Goal: Information Seeking & Learning: Learn about a topic

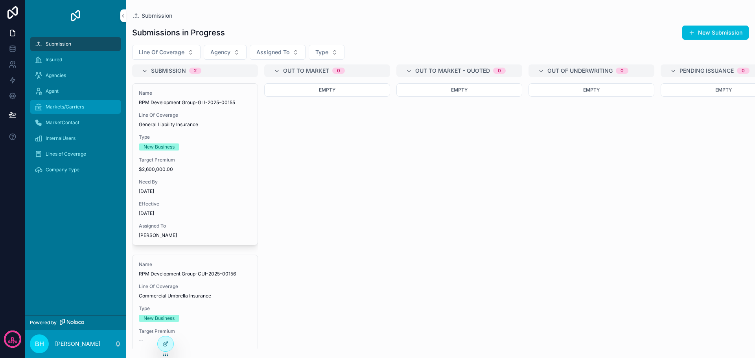
click at [52, 106] on span "Markets/Carriers" at bounding box center [65, 107] width 39 height 6
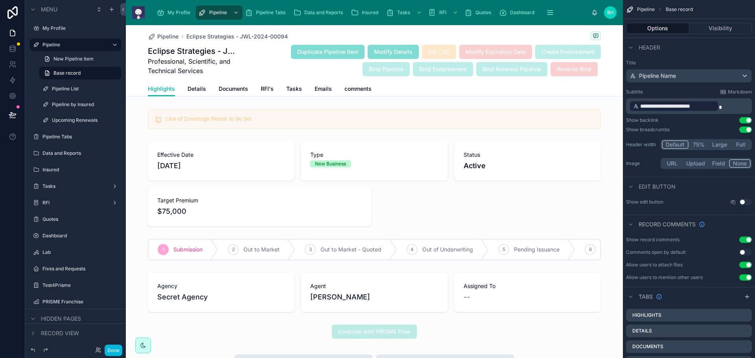
click at [174, 11] on span "My Profile" at bounding box center [178, 12] width 23 height 6
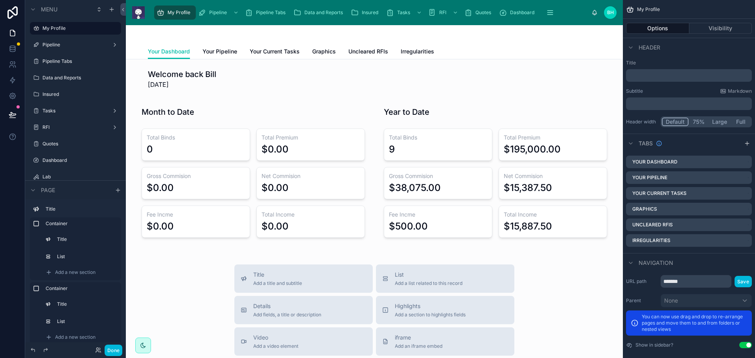
click at [224, 48] on span "Your Pipeline" at bounding box center [219, 52] width 35 height 8
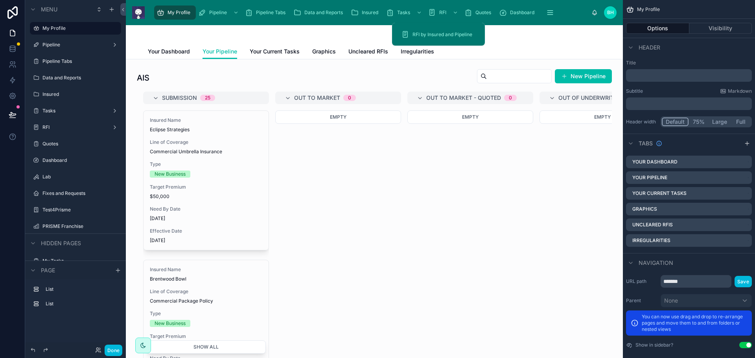
click at [443, 9] on div "RFI" at bounding box center [443, 12] width 31 height 13
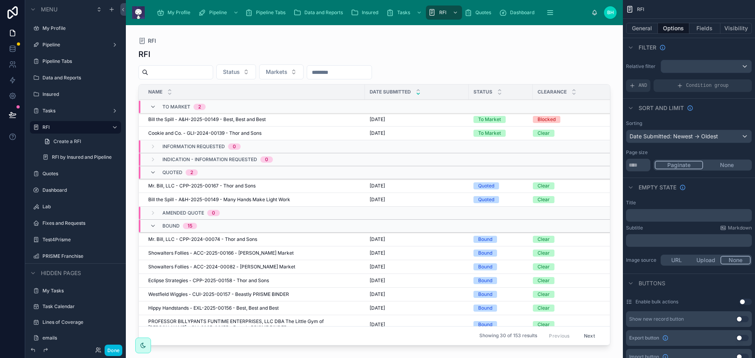
click at [485, 13] on span "Quotes" at bounding box center [483, 12] width 16 height 6
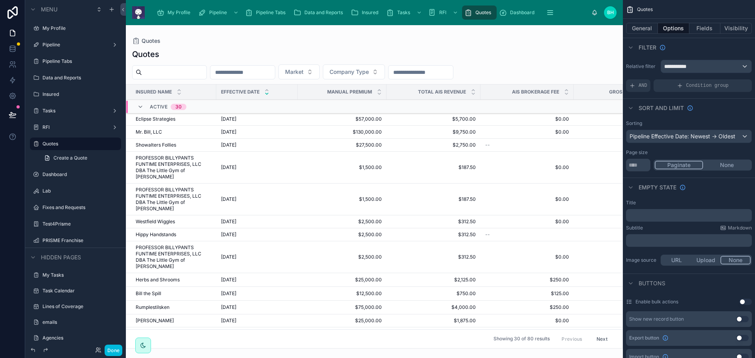
click at [368, 13] on span "Insured" at bounding box center [370, 12] width 17 height 6
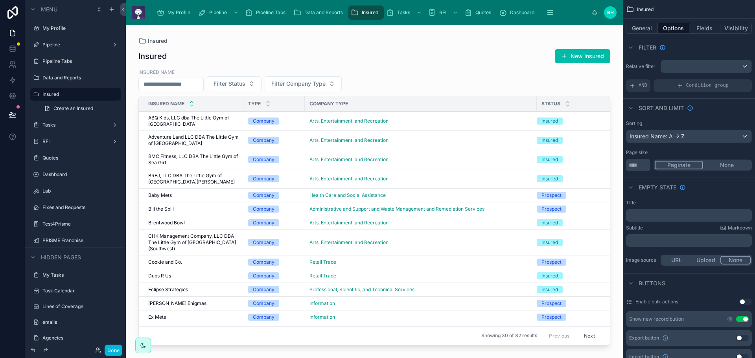
click at [188, 118] on div at bounding box center [374, 186] width 497 height 323
click at [160, 276] on span "Dups R Us" at bounding box center [159, 276] width 23 height 6
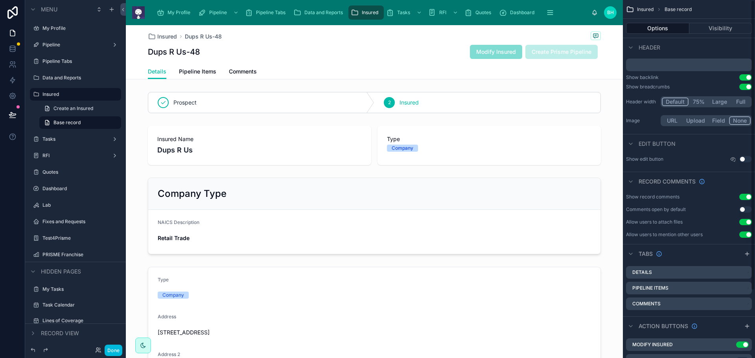
scroll to position [83, 0]
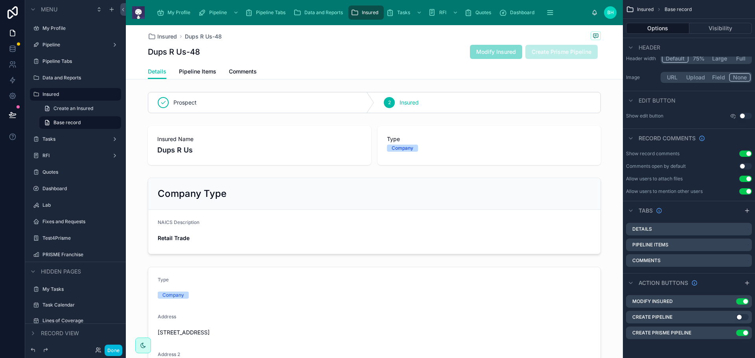
click at [0, 0] on icon "scrollable content" at bounding box center [0, 0] width 0 height 0
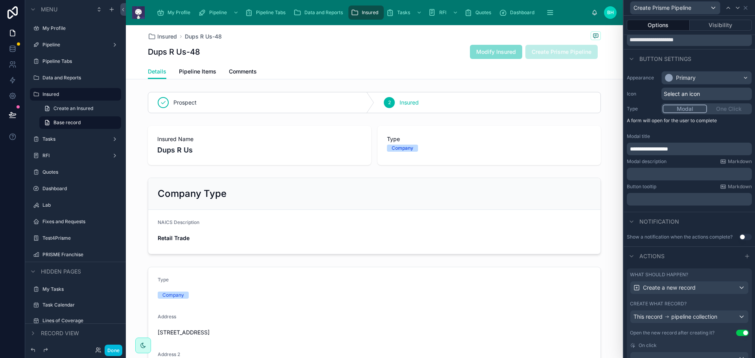
scroll to position [0, 0]
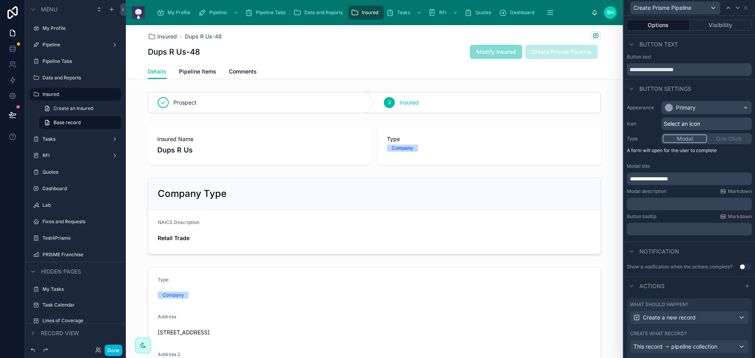
click at [717, 25] on button "Visibility" at bounding box center [720, 25] width 62 height 11
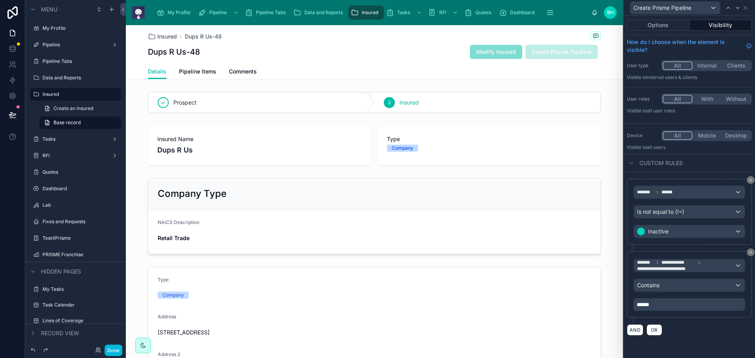
click at [393, 55] on div "Dups R Us-48 Modify Insured Create Prisme Pipeline" at bounding box center [374, 51] width 453 height 15
click at [327, 10] on span "Data and Reports" at bounding box center [323, 12] width 39 height 6
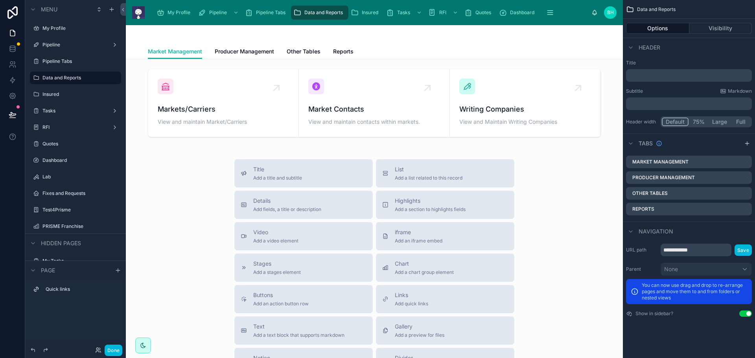
click at [300, 52] on span "Other Tables" at bounding box center [304, 52] width 34 height 8
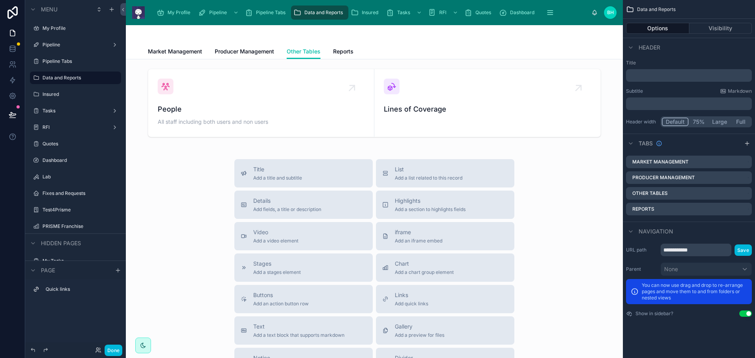
click at [345, 53] on span "Reports" at bounding box center [343, 52] width 20 height 8
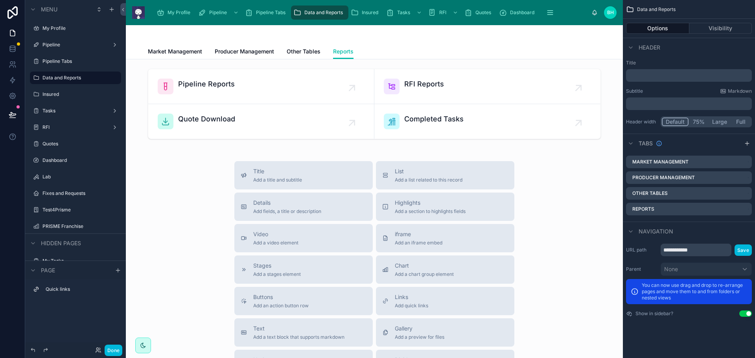
click at [204, 86] on div at bounding box center [374, 104] width 484 height 77
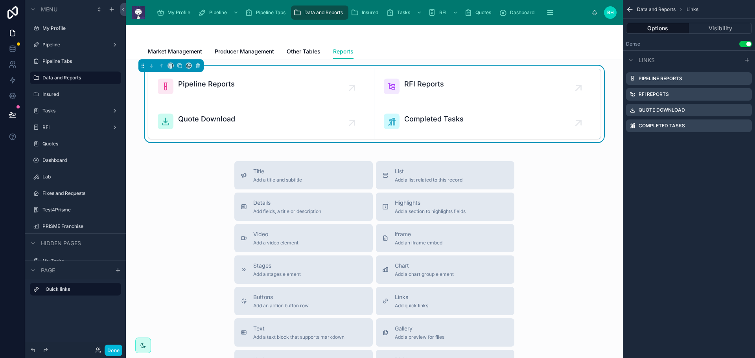
click at [204, 86] on span "Pipeline Reports" at bounding box center [206, 84] width 57 height 11
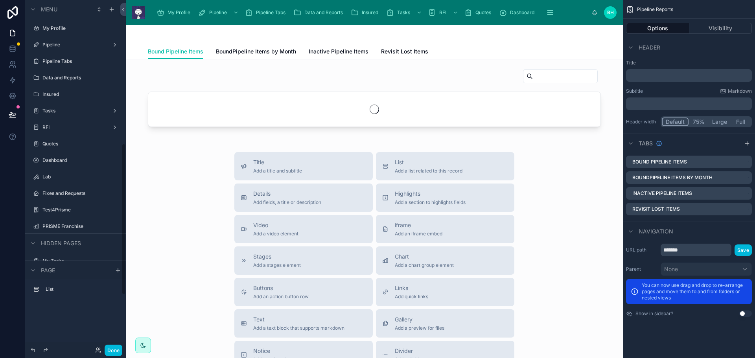
scroll to position [331, 0]
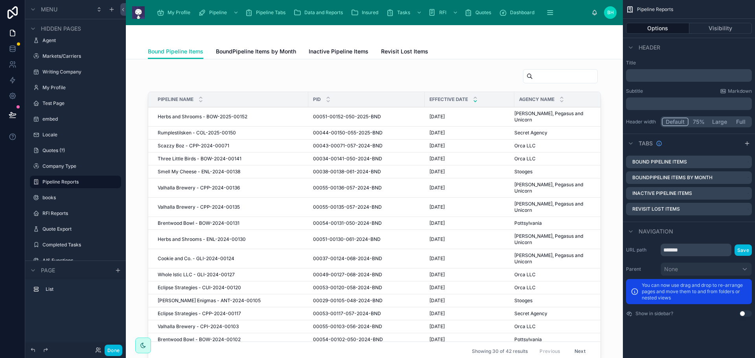
click at [244, 53] on span "BoundPipeline Items by Month" at bounding box center [256, 52] width 80 height 8
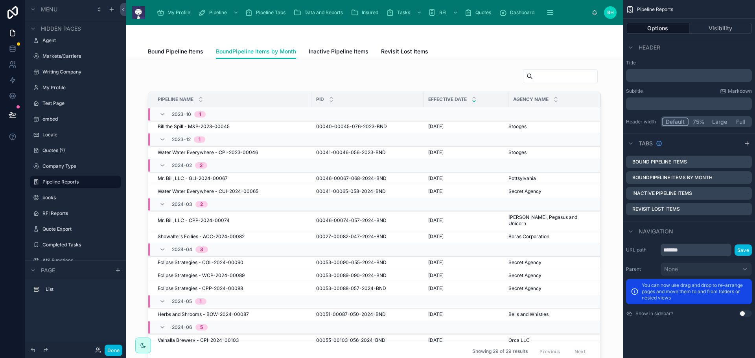
click at [324, 50] on span "Inactive Pipeline Items" at bounding box center [339, 52] width 60 height 8
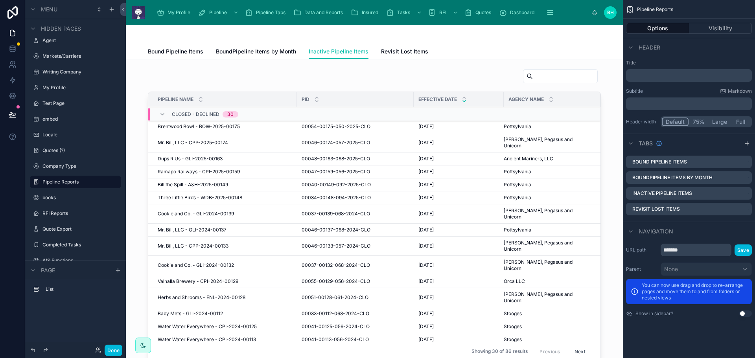
click at [393, 49] on span "Revisit Lost Items" at bounding box center [404, 52] width 47 height 8
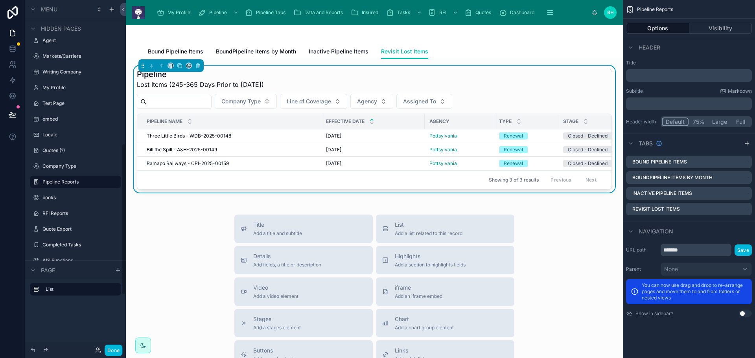
click at [115, 351] on button "Done" at bounding box center [114, 350] width 18 height 11
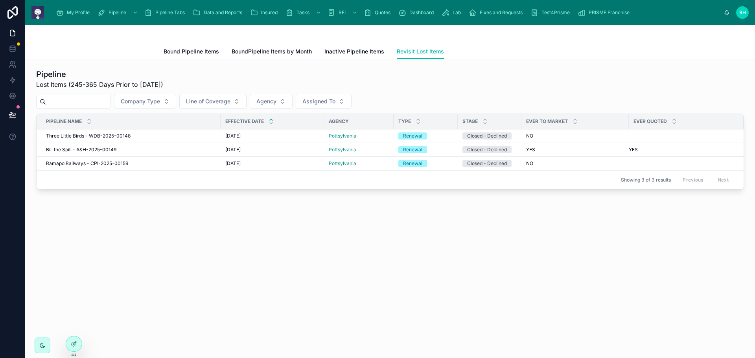
click at [505, 9] on div "Fixes and Requests" at bounding box center [497, 12] width 57 height 13
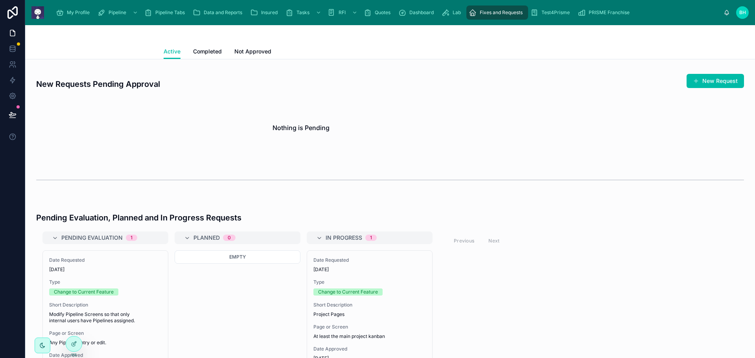
click at [561, 14] on span "Test4Prisme" at bounding box center [555, 12] width 28 height 6
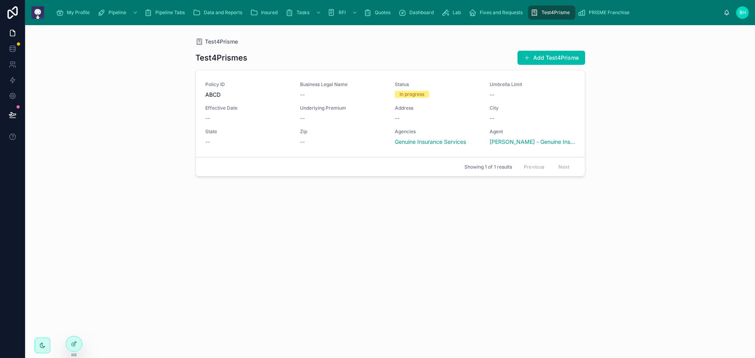
click at [607, 11] on span "PRISME Franchise" at bounding box center [608, 12] width 41 height 6
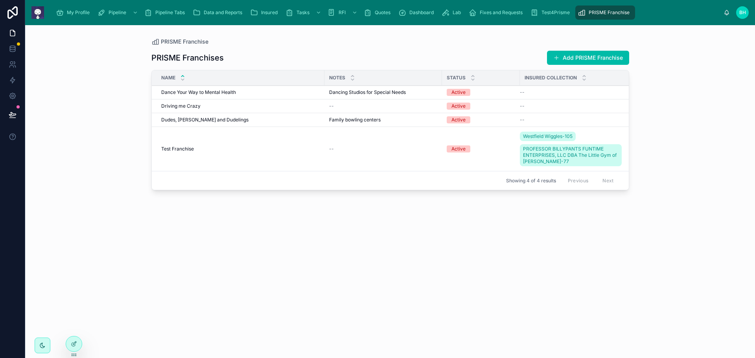
click at [222, 9] on span "Data and Reports" at bounding box center [223, 12] width 39 height 6
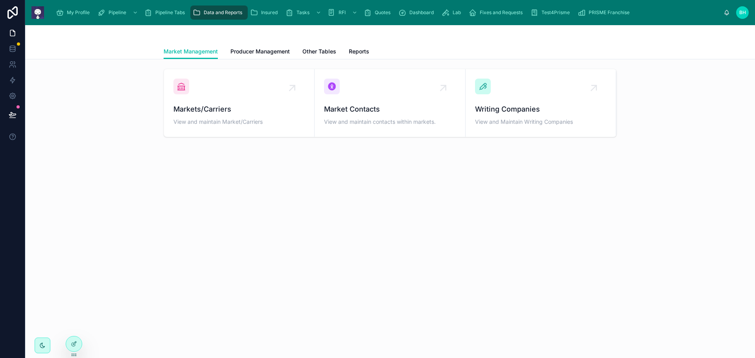
click at [254, 51] on span "Producer Management" at bounding box center [259, 52] width 59 height 8
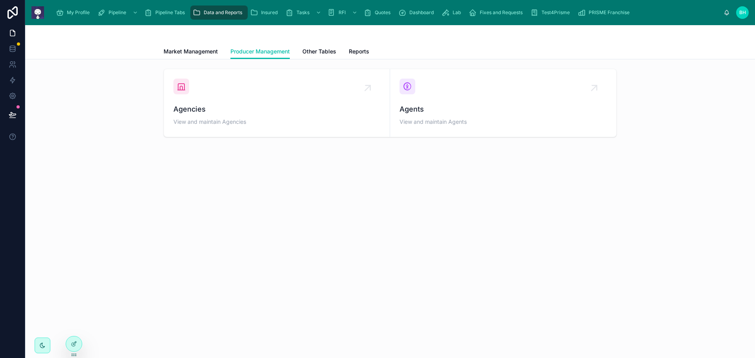
click at [357, 53] on span "Reports" at bounding box center [359, 52] width 20 height 8
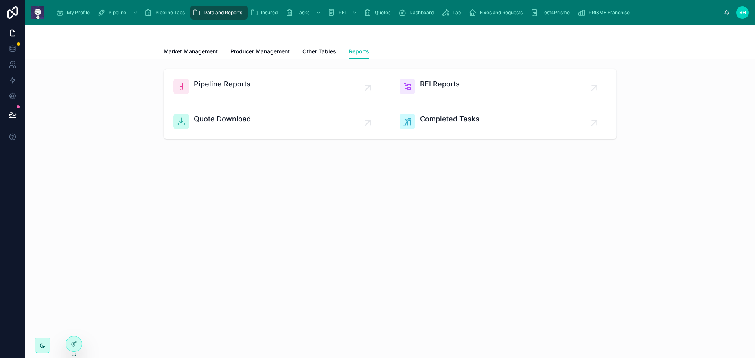
click at [438, 85] on span "RFI Reports" at bounding box center [440, 84] width 40 height 11
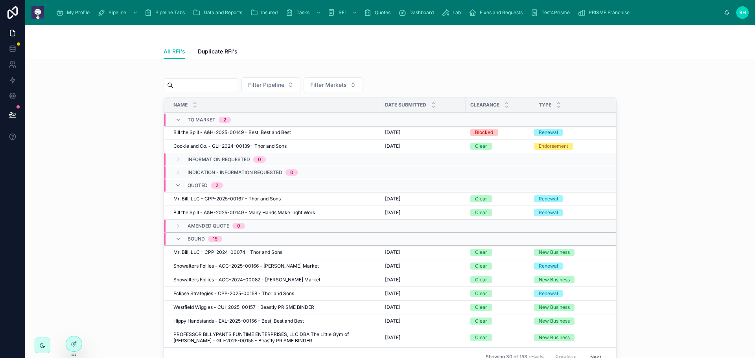
click at [213, 50] on span "Duplicate RFI's" at bounding box center [218, 52] width 40 height 8
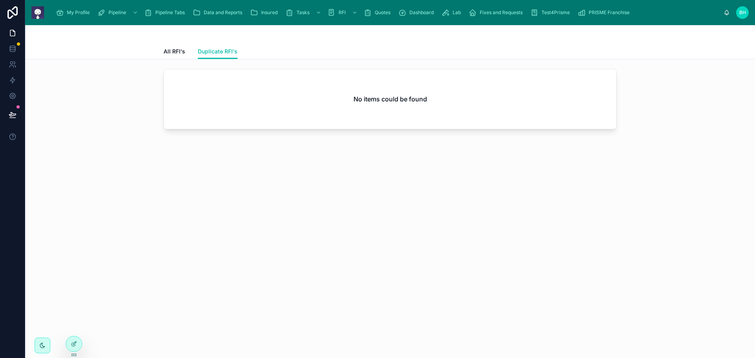
click at [169, 51] on span "All RFI's" at bounding box center [175, 52] width 22 height 8
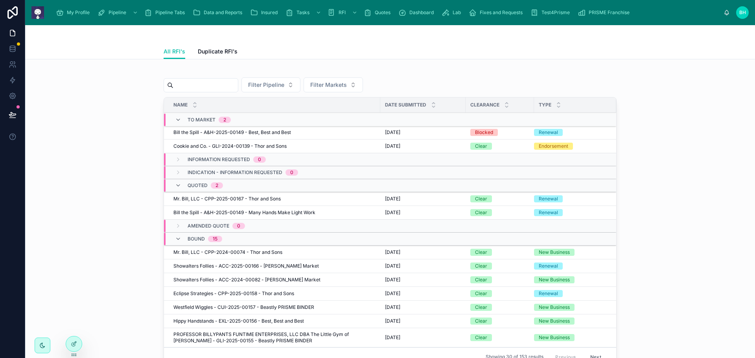
click at [230, 15] on span "Data and Reports" at bounding box center [223, 12] width 39 height 6
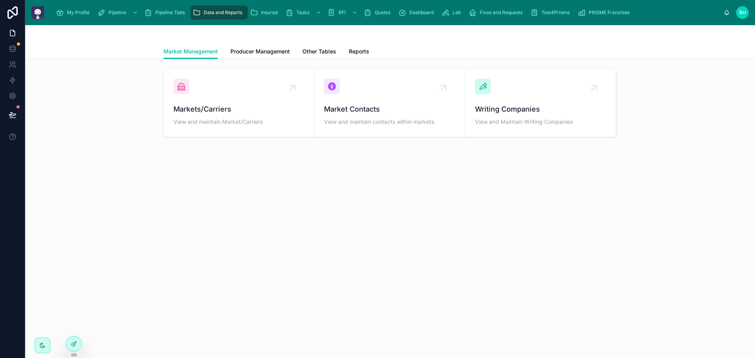
click at [365, 52] on span "Reports" at bounding box center [359, 52] width 20 height 8
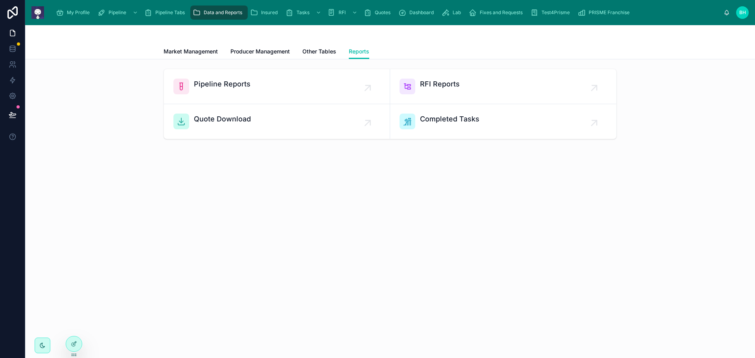
click at [230, 81] on span "Pipeline Reports" at bounding box center [222, 84] width 57 height 11
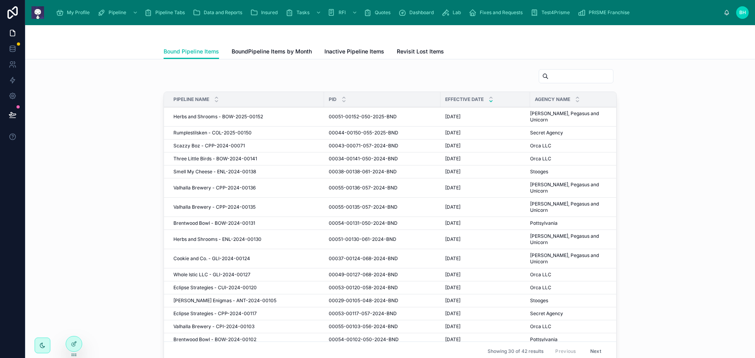
click at [271, 12] on span "Insured" at bounding box center [269, 12] width 17 height 6
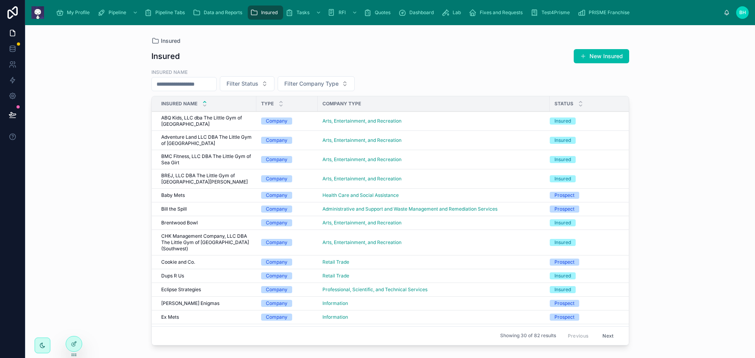
click at [204, 80] on input "text" at bounding box center [184, 84] width 64 height 11
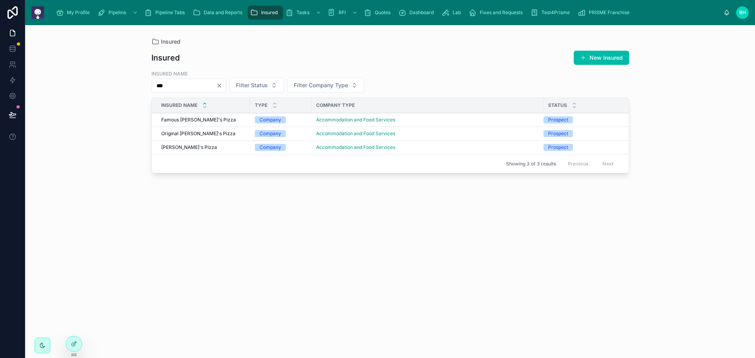
type input "***"
click at [176, 145] on span "[PERSON_NAME]'s Pizza" at bounding box center [189, 147] width 56 height 6
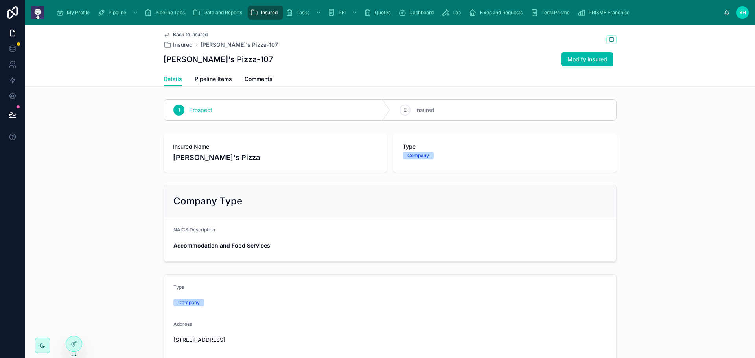
click at [210, 81] on span "Pipeline Items" at bounding box center [213, 79] width 37 height 8
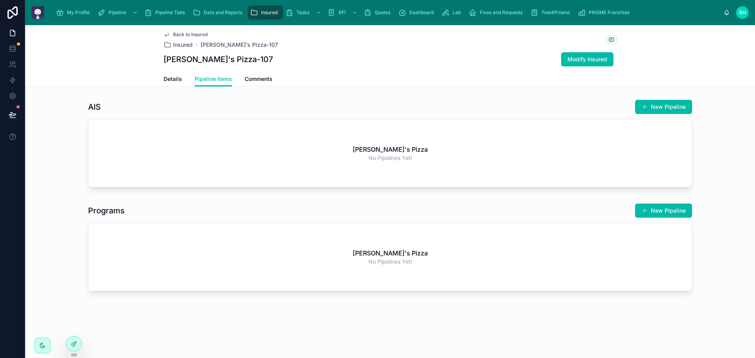
click at [184, 35] on span "Back to Insured" at bounding box center [190, 34] width 35 height 6
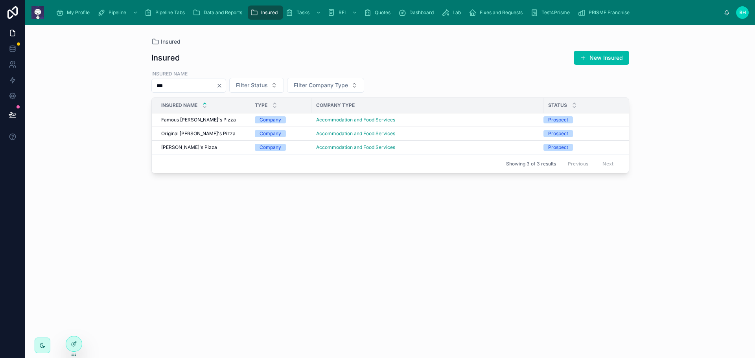
click at [173, 134] on span "Original [PERSON_NAME]'s Pizza" at bounding box center [198, 133] width 74 height 6
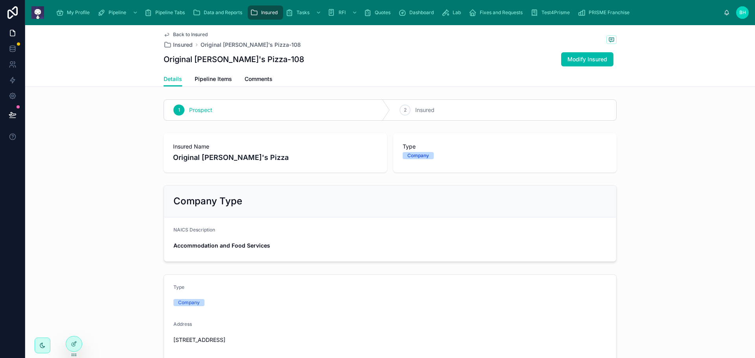
click at [215, 83] on span "Pipeline Items" at bounding box center [213, 79] width 37 height 8
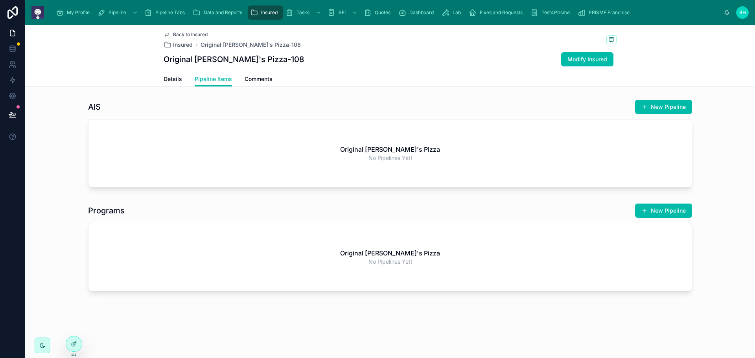
click at [178, 36] on span "Back to Insured" at bounding box center [190, 34] width 35 height 6
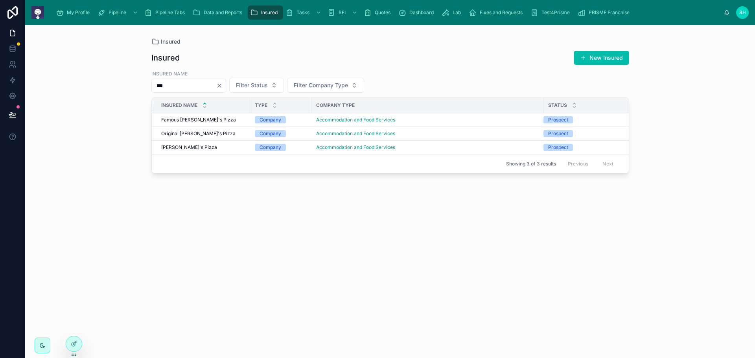
click at [196, 119] on span "Famous [PERSON_NAME]'s Pizza" at bounding box center [198, 120] width 75 height 6
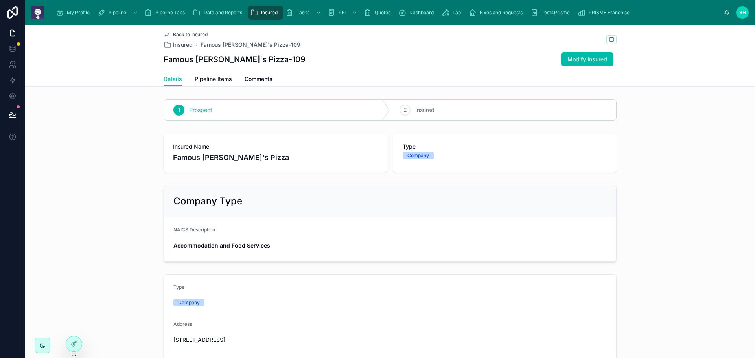
click at [208, 81] on span "Pipeline Items" at bounding box center [213, 79] width 37 height 8
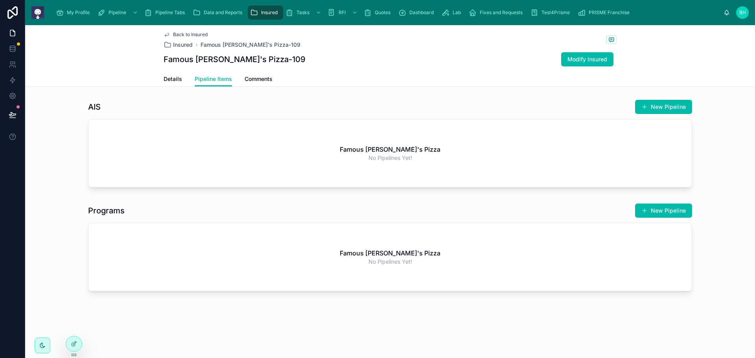
click at [193, 34] on span "Back to Insured" at bounding box center [190, 34] width 35 height 6
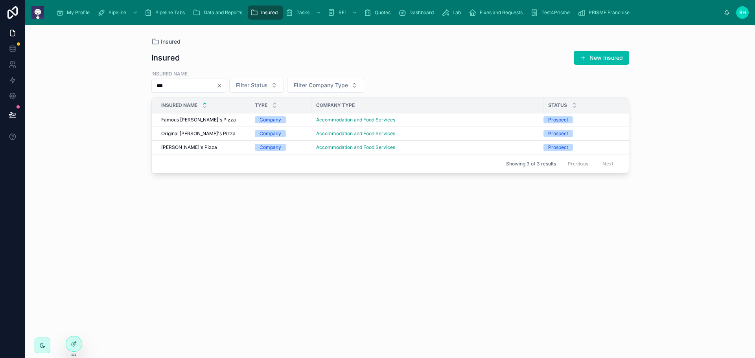
click at [173, 40] on span "Insured" at bounding box center [171, 42] width 20 height 8
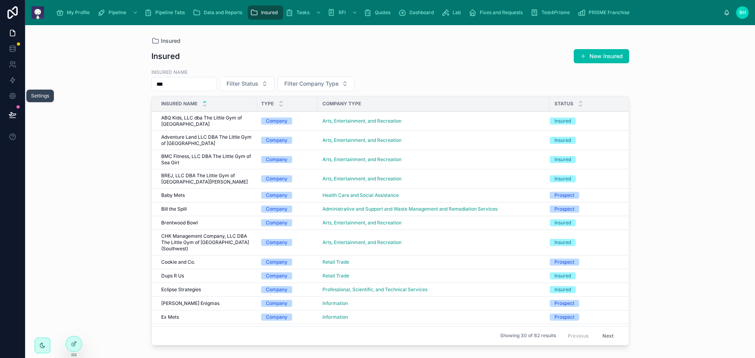
click at [11, 96] on icon at bounding box center [13, 96] width 8 height 8
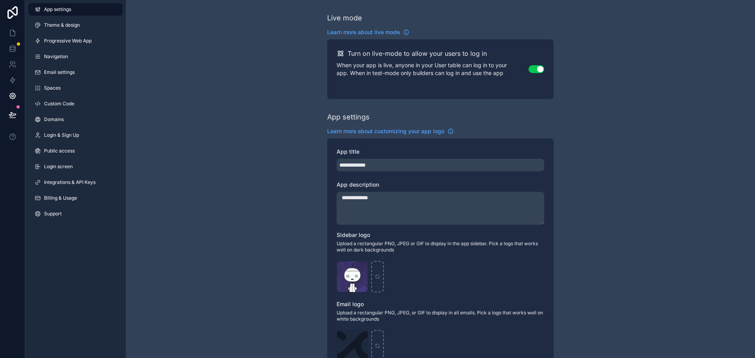
click at [72, 25] on span "Theme & design" at bounding box center [62, 25] width 36 height 6
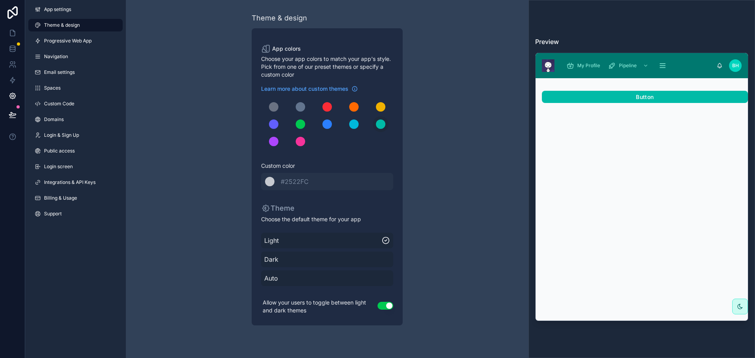
click at [354, 107] on div "scrollable content" at bounding box center [353, 106] width 9 height 9
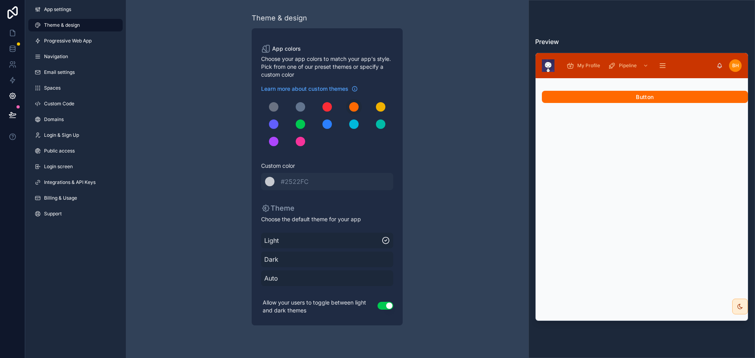
click at [327, 110] on div "scrollable content" at bounding box center [326, 106] width 9 height 9
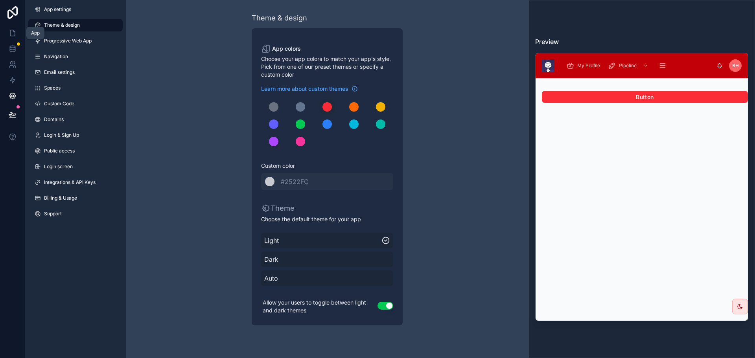
click at [15, 35] on icon at bounding box center [12, 33] width 5 height 6
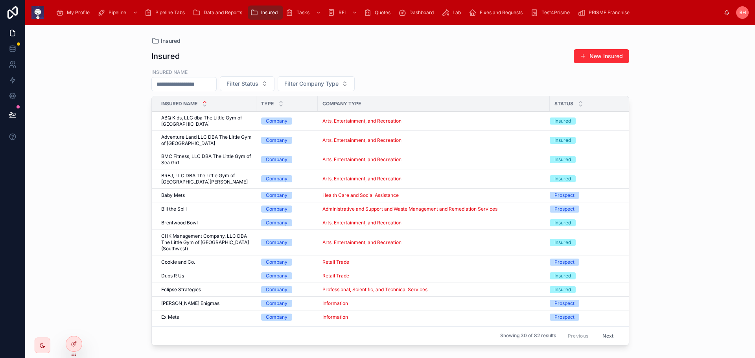
click at [458, 12] on span "Lab" at bounding box center [456, 12] width 8 height 6
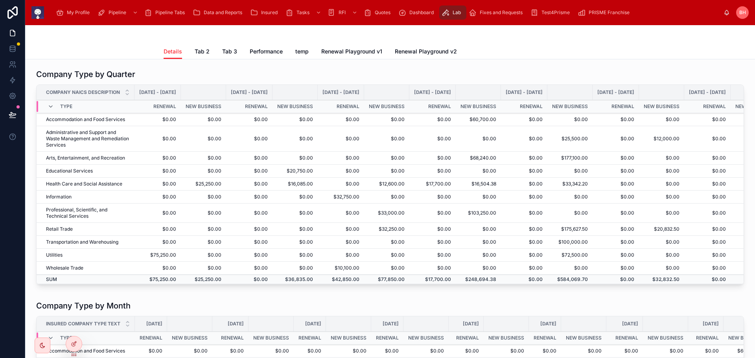
click at [360, 53] on span "Renewal Playground v1" at bounding box center [351, 52] width 61 height 8
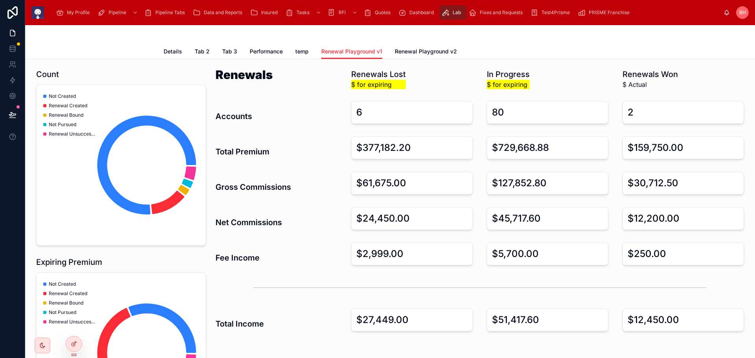
click at [410, 51] on span "Renewal Playground v2" at bounding box center [426, 52] width 62 height 8
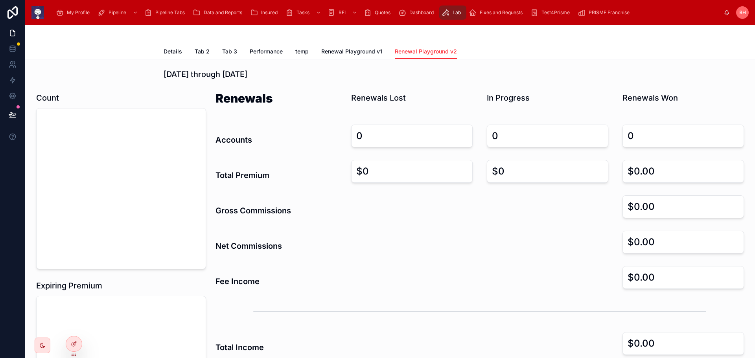
click at [303, 50] on span "temp" at bounding box center [301, 52] width 13 height 8
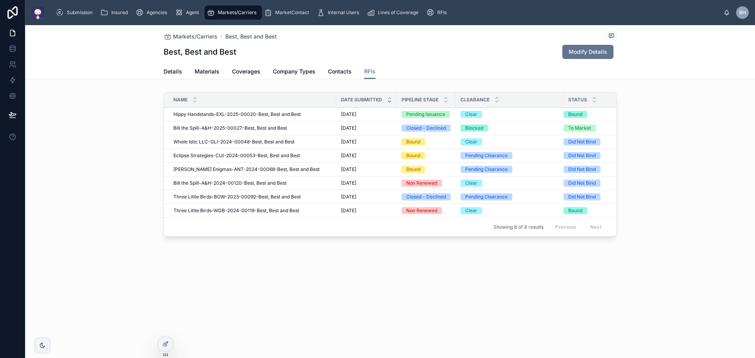
click at [189, 39] on span "Markets/Carriers" at bounding box center [195, 37] width 44 height 8
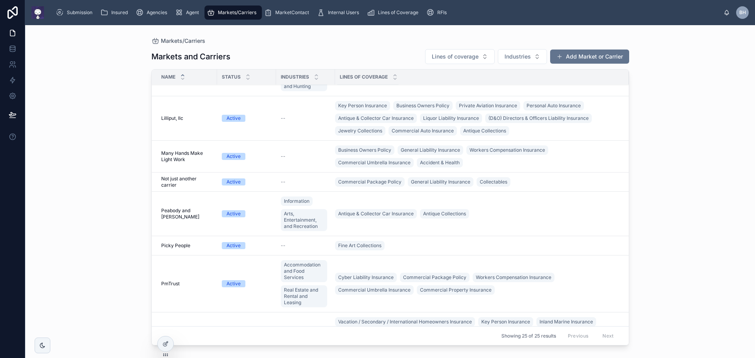
scroll to position [432, 0]
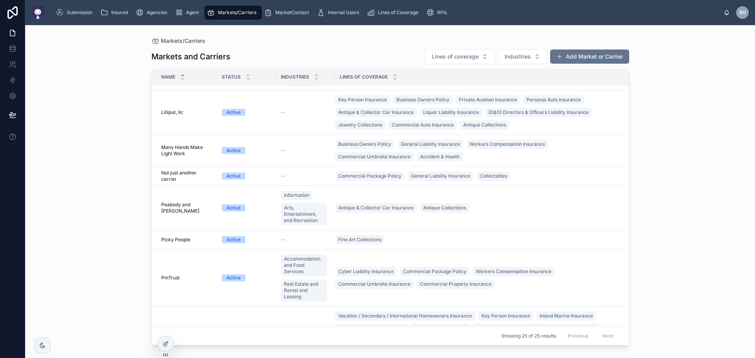
click at [196, 208] on span "Peabody and [PERSON_NAME]" at bounding box center [186, 208] width 51 height 13
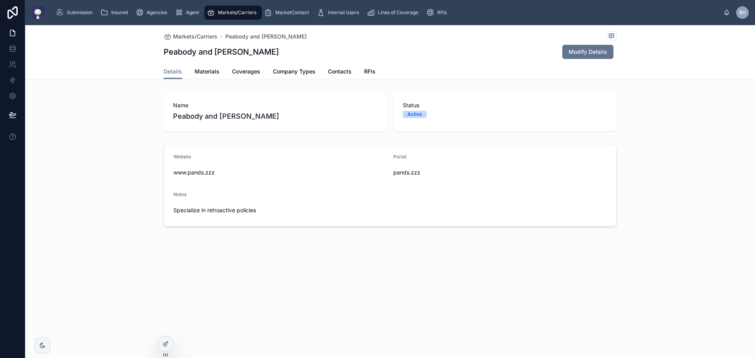
click at [340, 70] on span "Contacts" at bounding box center [340, 72] width 24 height 8
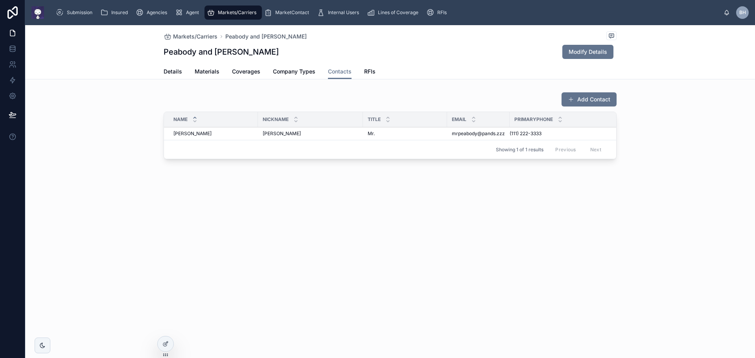
click at [303, 71] on span "Company Types" at bounding box center [294, 72] width 42 height 8
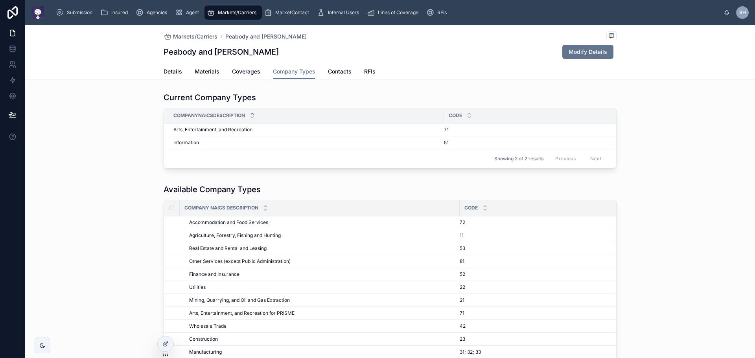
click at [341, 72] on span "Contacts" at bounding box center [340, 72] width 24 height 8
